Goal: Task Accomplishment & Management: Manage account settings

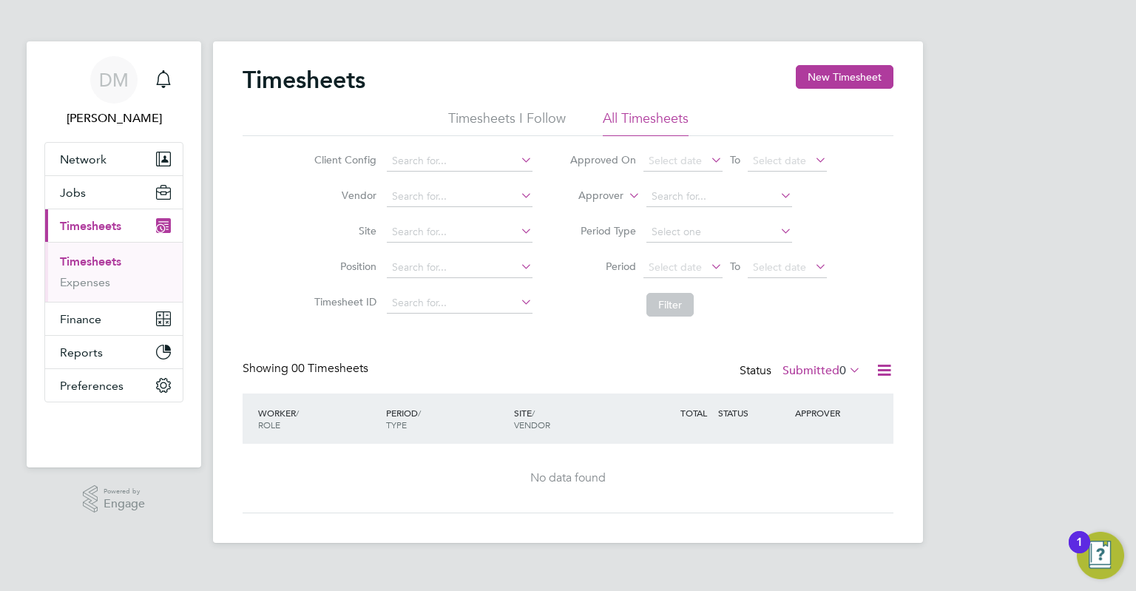
click at [888, 370] on icon at bounding box center [884, 370] width 18 height 18
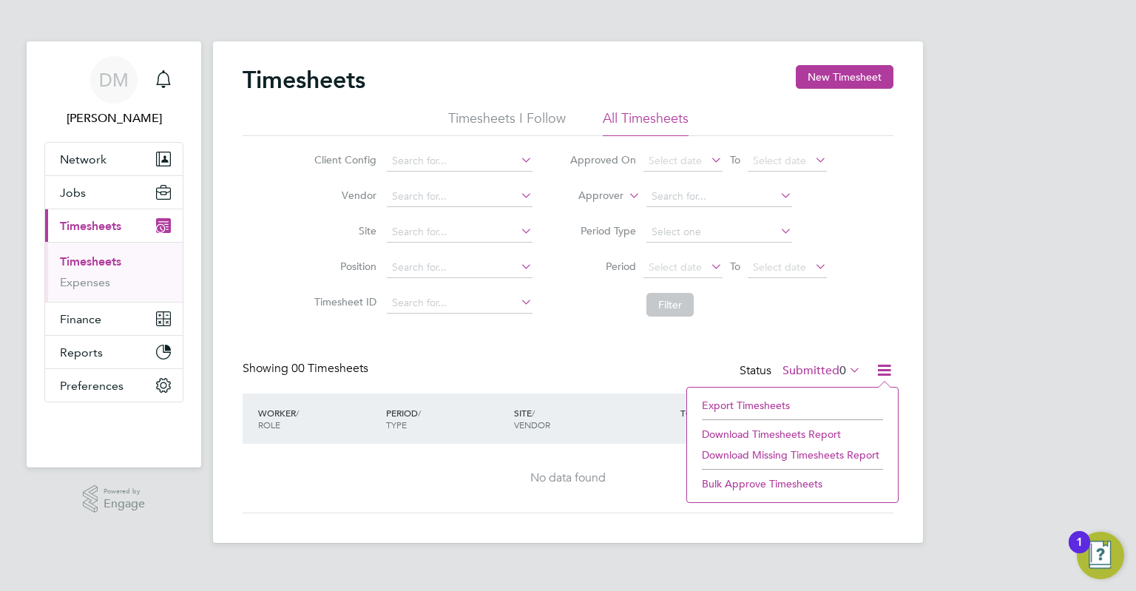
click at [774, 405] on li "Export Timesheets" at bounding box center [793, 405] width 196 height 21
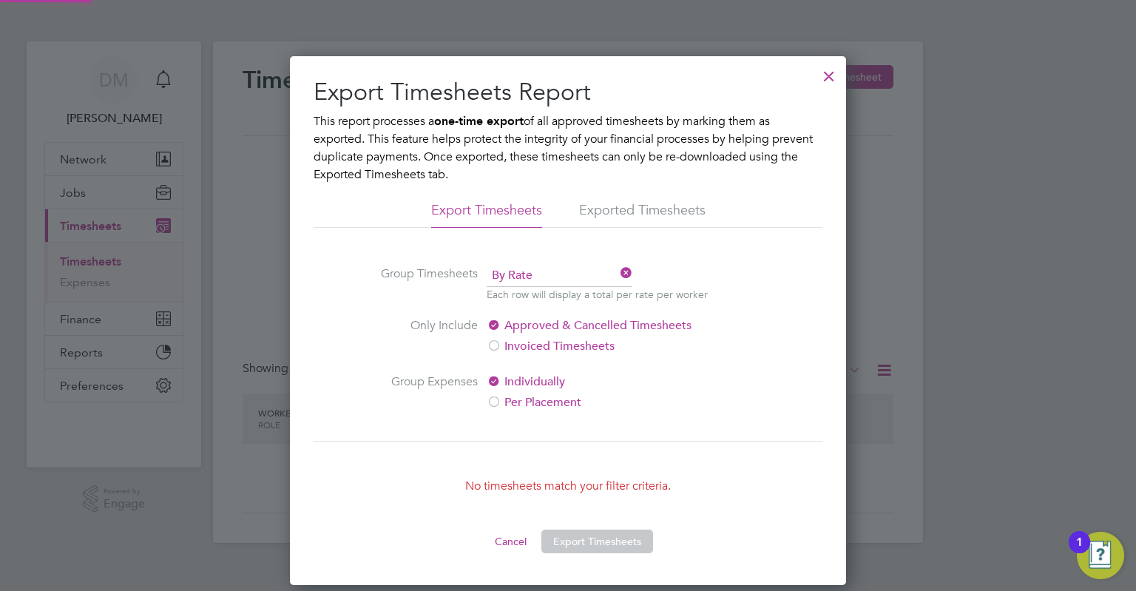
scroll to position [530, 557]
click at [829, 74] on div at bounding box center [829, 72] width 27 height 27
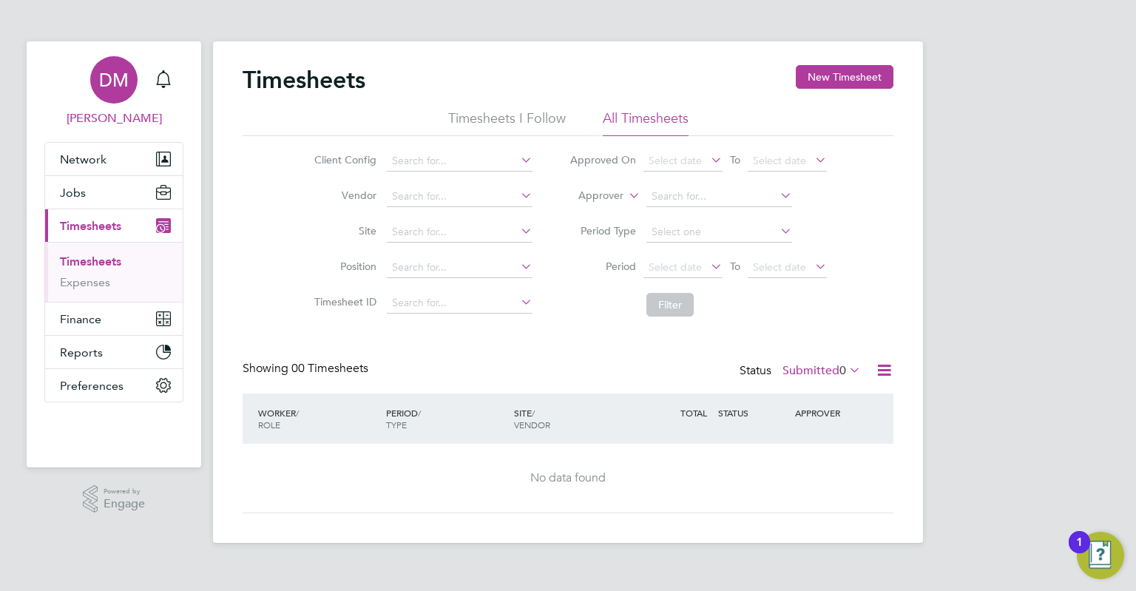
click at [124, 115] on span "[PERSON_NAME]" at bounding box center [113, 119] width 139 height 18
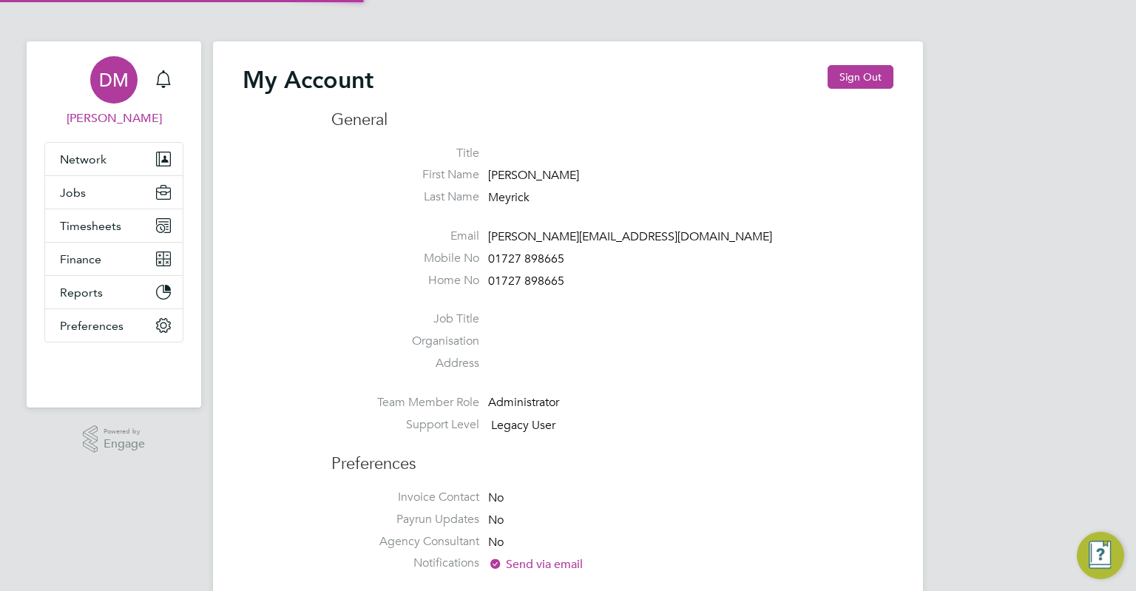
type input "[PERSON_NAME][EMAIL_ADDRESS][DOMAIN_NAME]"
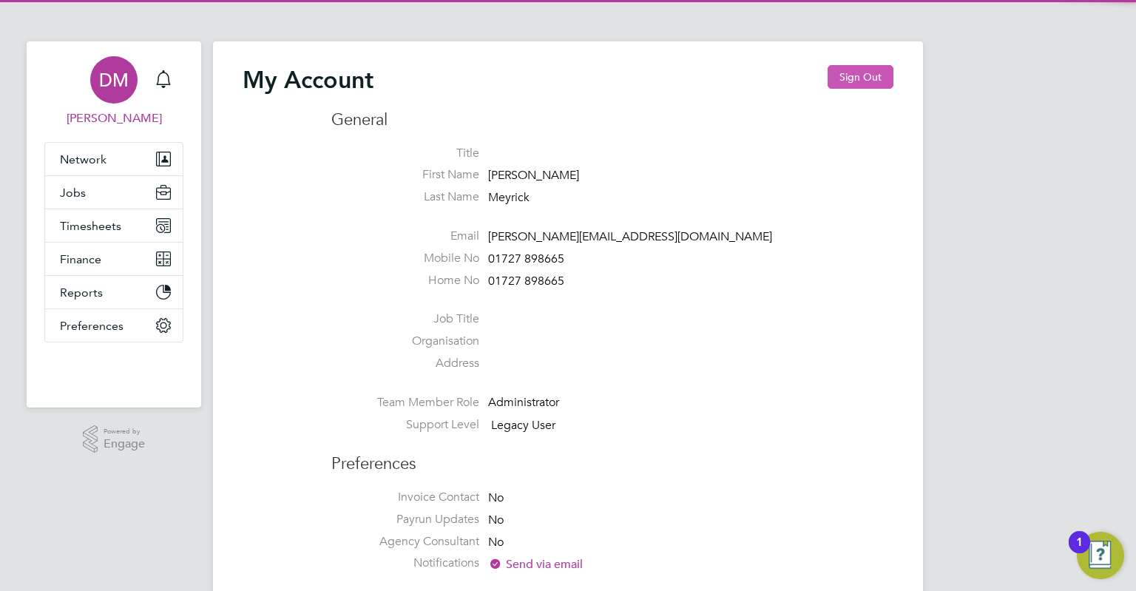
click at [879, 75] on button "Sign Out" at bounding box center [861, 77] width 66 height 24
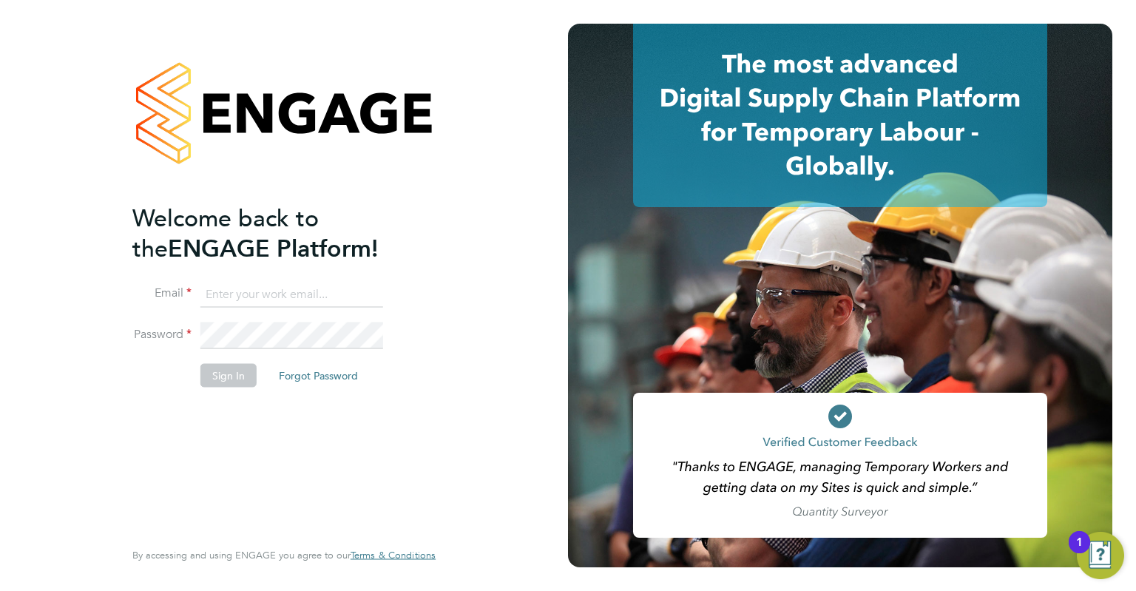
type input "[PERSON_NAME][EMAIL_ADDRESS][DOMAIN_NAME]"
